Goal: Navigation & Orientation: Go to known website

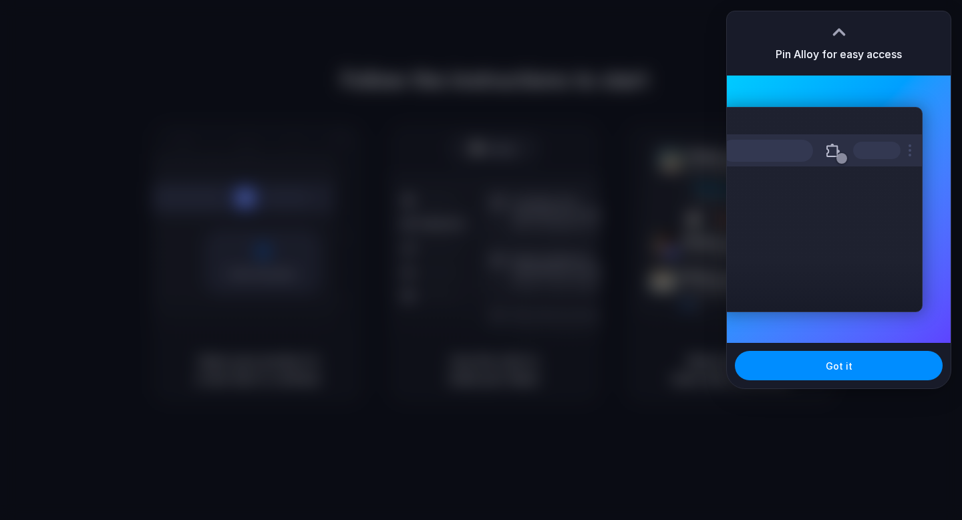
click at [516, 256] on div at bounding box center [481, 260] width 962 height 520
click at [770, 355] on button "Got it" at bounding box center [839, 365] width 208 height 29
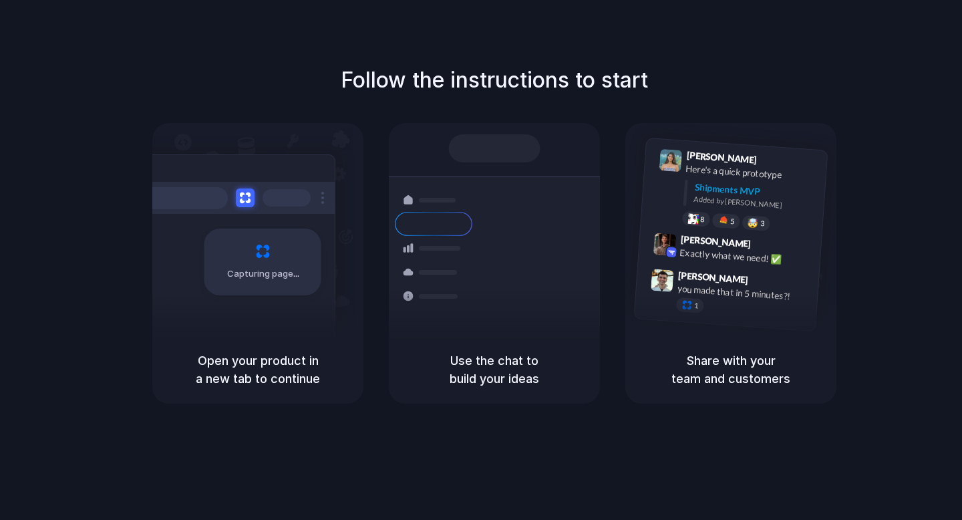
click at [247, 272] on span "Capturing page" at bounding box center [264, 273] width 74 height 13
